Goal: Information Seeking & Learning: Learn about a topic

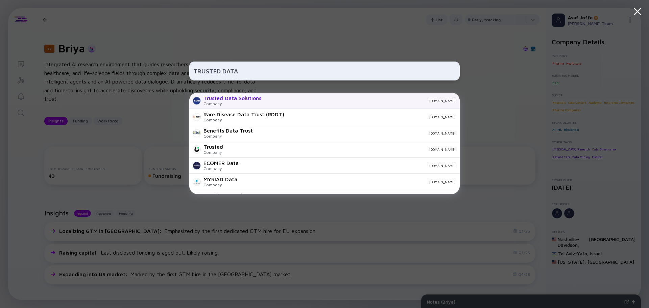
type input "TRUSTED DATA"
click at [240, 104] on div "Company" at bounding box center [232, 103] width 58 height 5
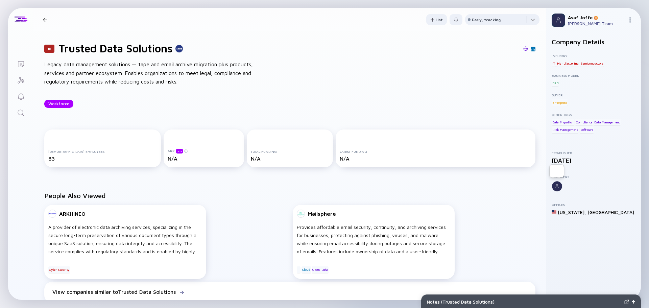
click at [559, 189] on div at bounding box center [556, 186] width 11 height 11
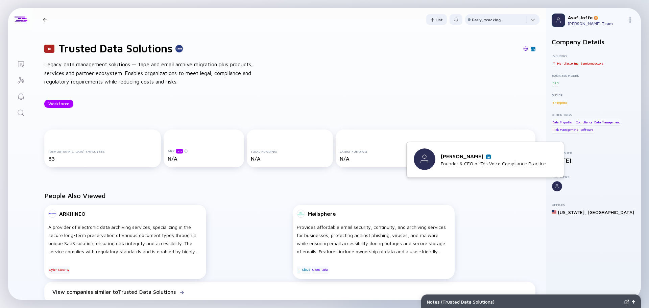
click at [487, 156] on img at bounding box center [488, 156] width 3 height 3
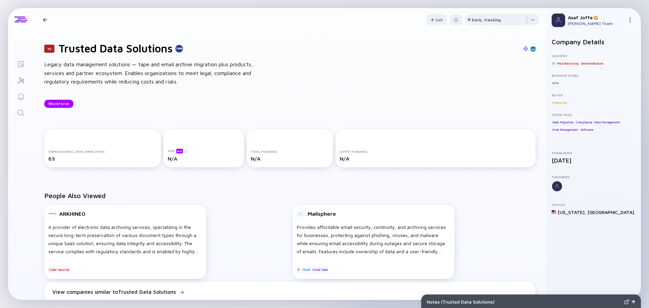
click at [23, 113] on icon "Search" at bounding box center [21, 113] width 8 height 8
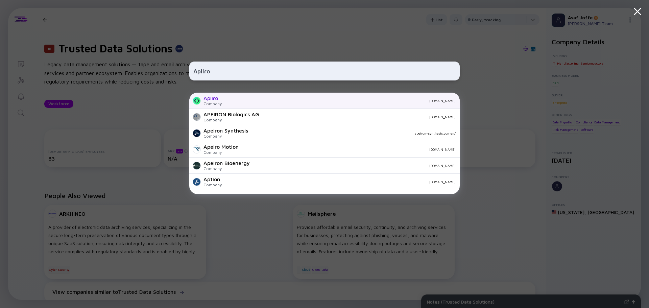
type input "Apiiro"
click at [313, 98] on div "Apiiro Company [DOMAIN_NAME]" at bounding box center [324, 101] width 270 height 16
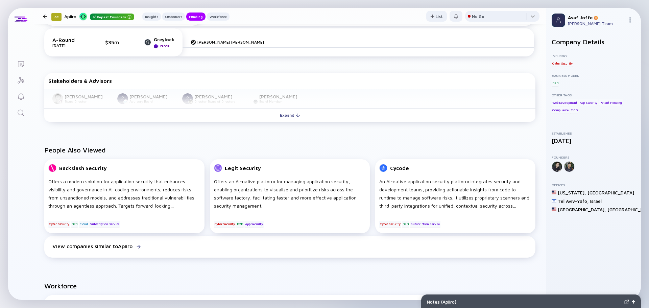
scroll to position [439, 0]
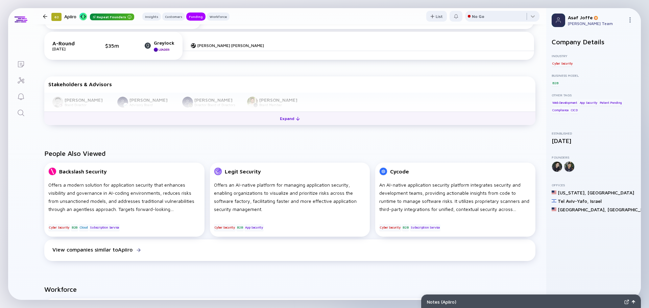
click at [269, 114] on button "Expand" at bounding box center [289, 119] width 491 height 14
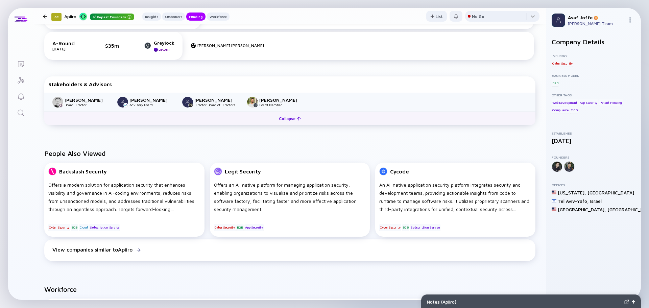
click at [269, 114] on button "Collapse" at bounding box center [289, 119] width 491 height 14
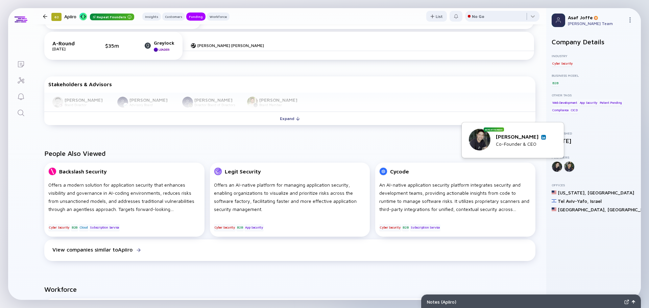
click at [538, 138] on div "[PERSON_NAME]" at bounding box center [521, 136] width 50 height 6
click at [542, 139] on img at bounding box center [543, 136] width 3 height 3
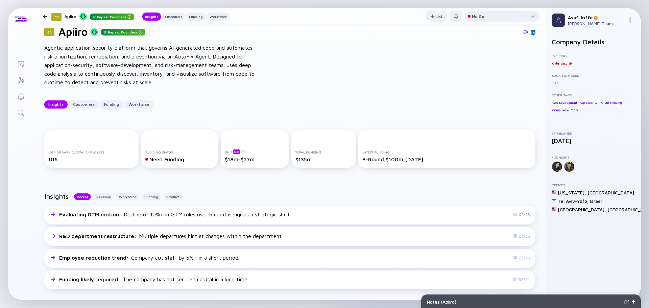
scroll to position [0, 0]
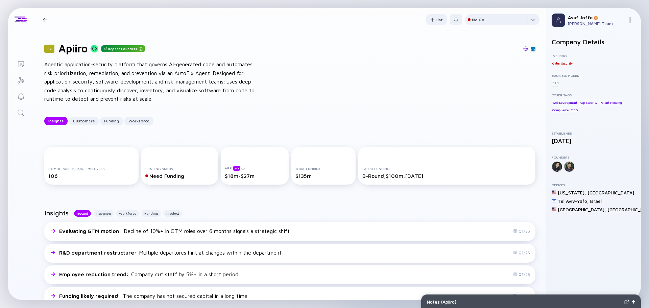
click at [43, 63] on div "62 Apiiro Repeat Founders Agentic application-security platform that governs AI…" at bounding box center [289, 83] width 513 height 105
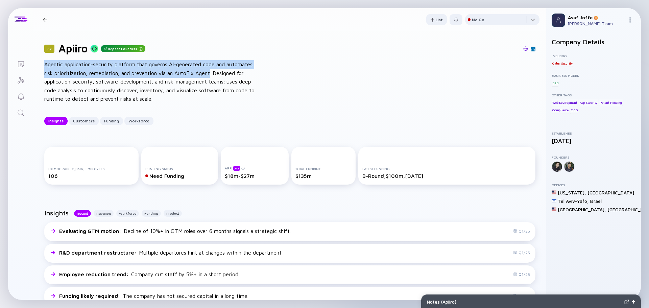
drag, startPoint x: 45, startPoint y: 63, endPoint x: 212, endPoint y: 74, distance: 167.3
click at [212, 74] on div "Agentic application-security platform that governs AI-generated code and automa…" at bounding box center [152, 81] width 216 height 43
copy div "Agentic application-security platform that governs AI-generated code and automa…"
